Goal: Transaction & Acquisition: Subscribe to service/newsletter

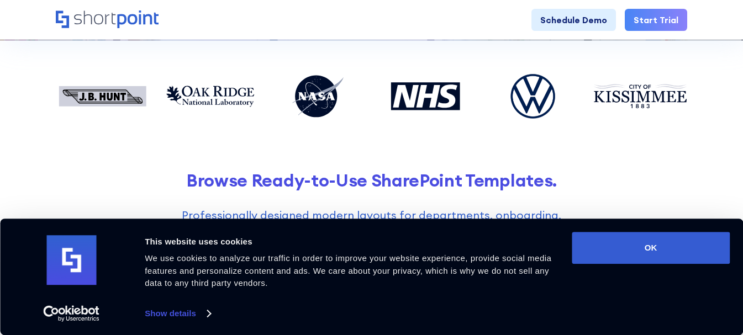
scroll to position [276, 0]
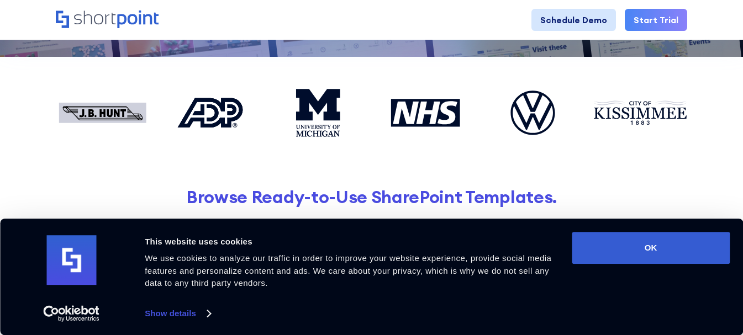
click at [569, 19] on link "Schedule Demo" at bounding box center [573, 20] width 84 height 22
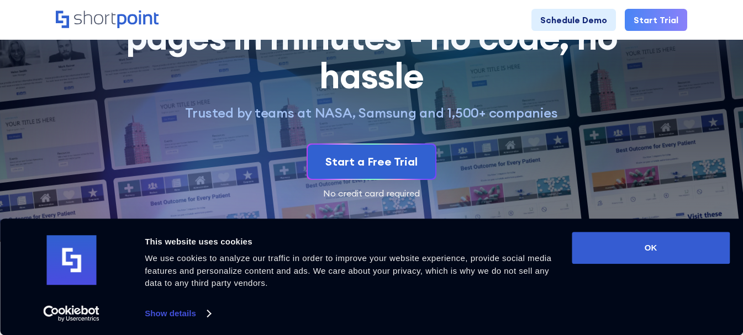
scroll to position [110, 0]
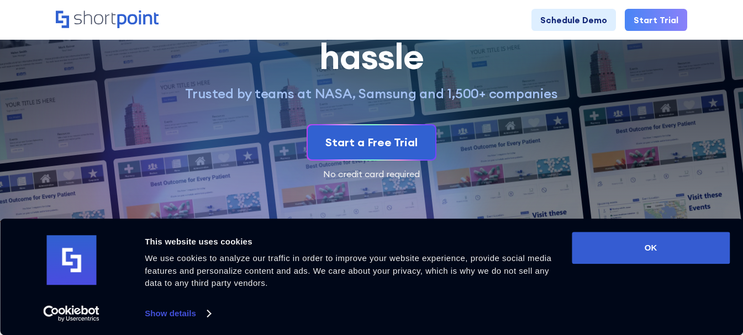
click at [553, 128] on div "Start a Free Trial No credit card required" at bounding box center [371, 151] width 631 height 54
